Goal: Find specific page/section: Find specific page/section

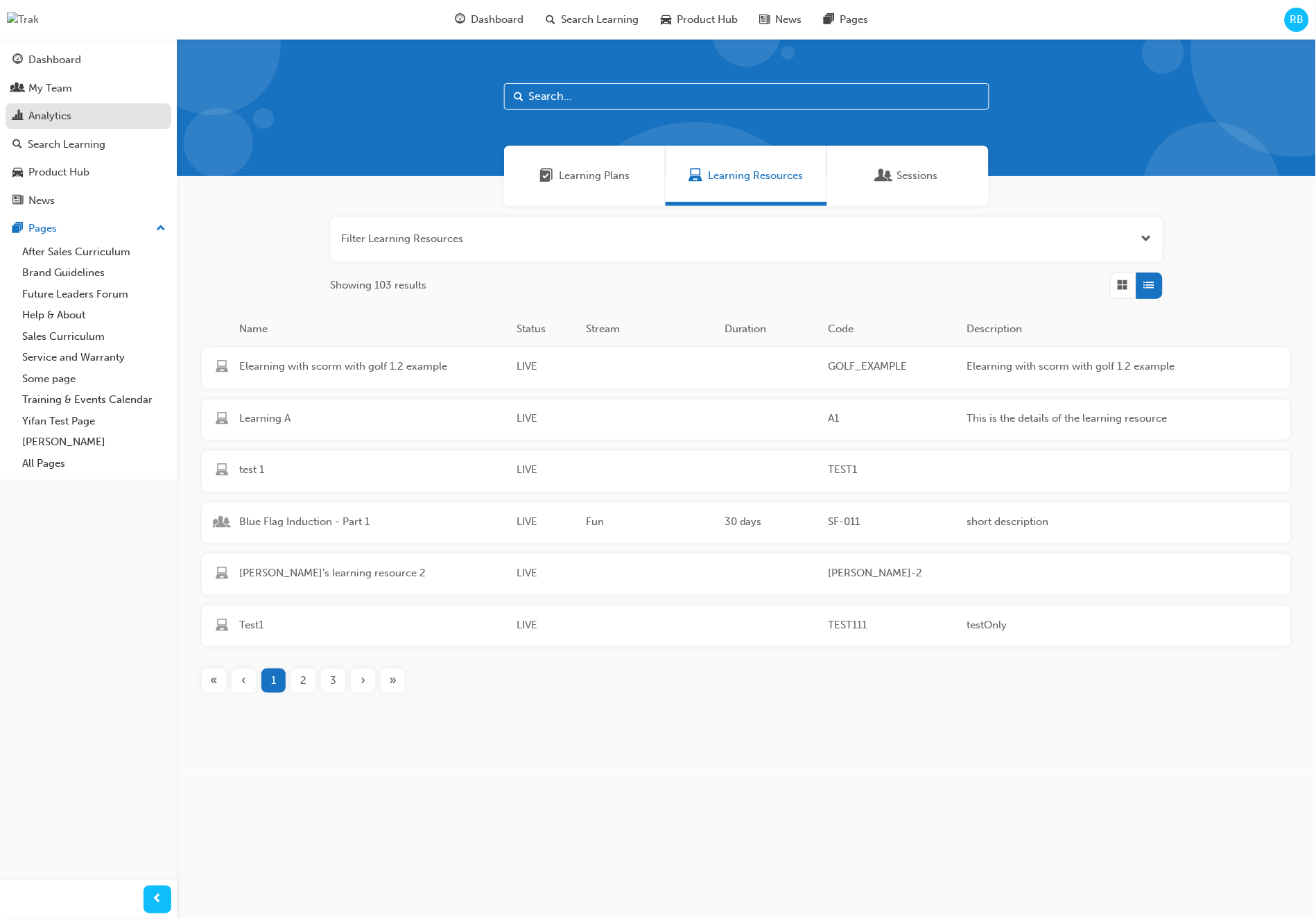
click at [41, 119] on div "Analytics" at bounding box center [49, 116] width 43 height 16
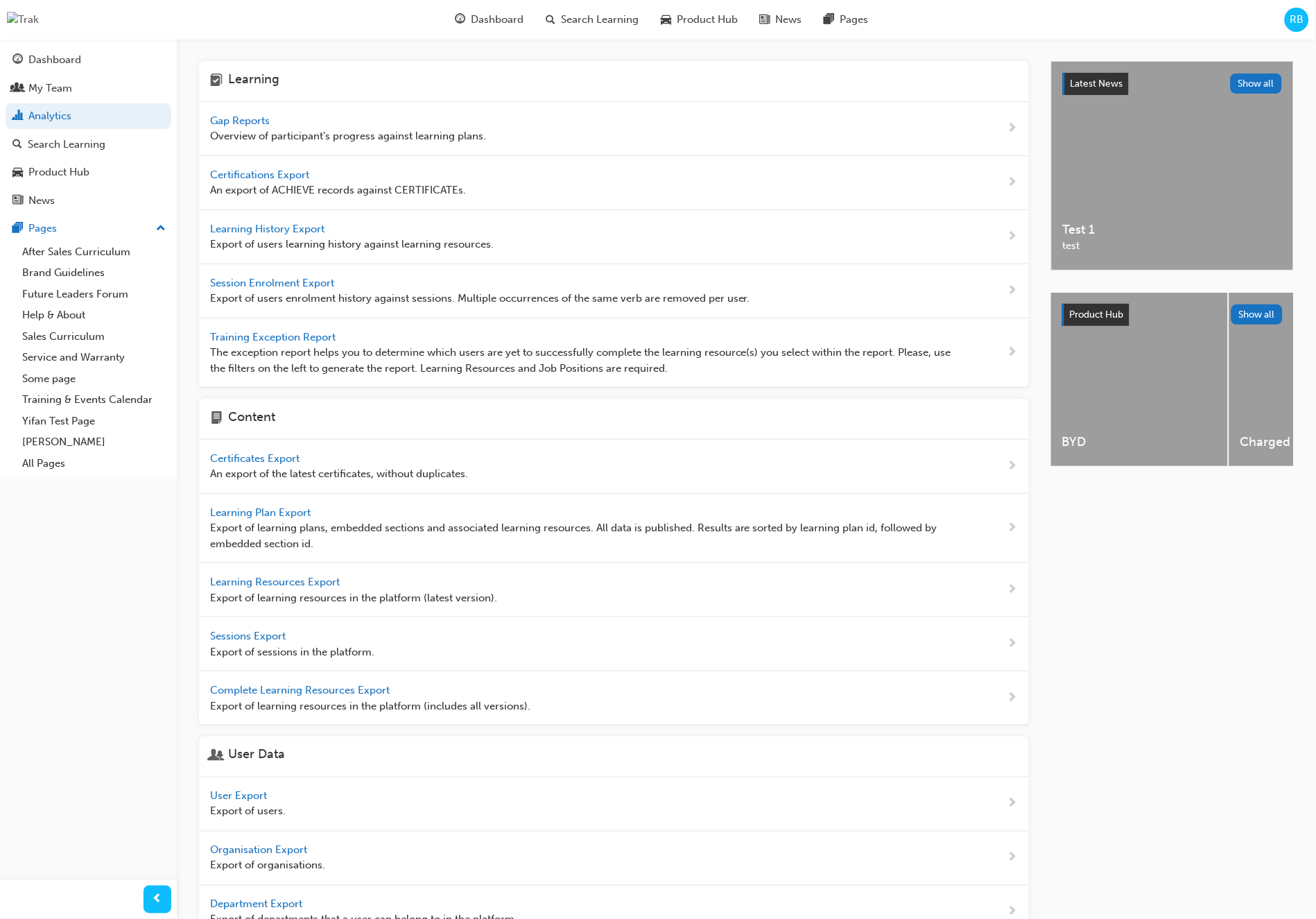
click at [237, 123] on span "Gap Reports" at bounding box center [241, 121] width 63 height 13
